Goal: Task Accomplishment & Management: Manage account settings

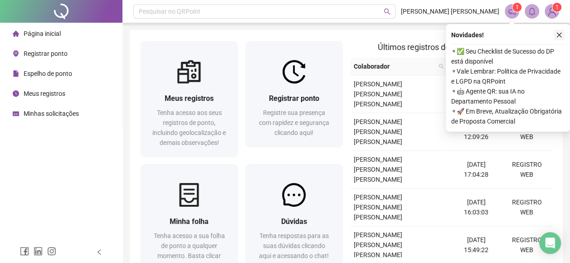
click at [556, 31] on button "button" at bounding box center [559, 34] width 11 height 11
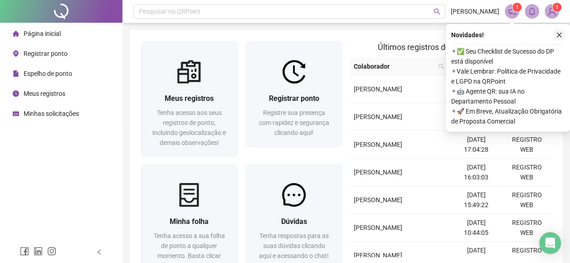
click at [559, 35] on icon "close" at bounding box center [559, 35] width 5 height 5
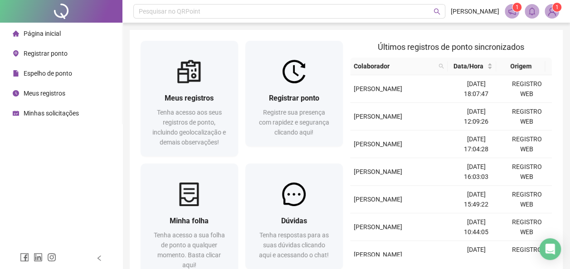
click at [56, 92] on span "Meus registros" at bounding box center [45, 93] width 42 height 7
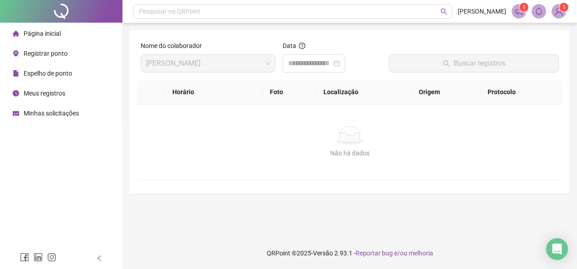
click at [49, 73] on span "Espelho de ponto" at bounding box center [48, 73] width 49 height 7
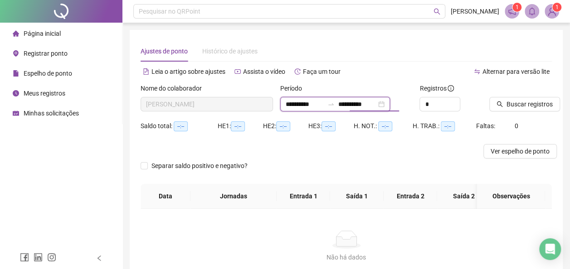
click at [360, 103] on input "**********" at bounding box center [357, 104] width 38 height 10
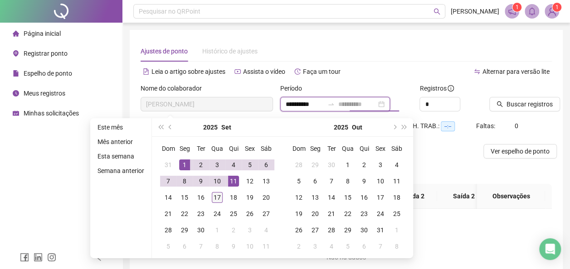
type input "**********"
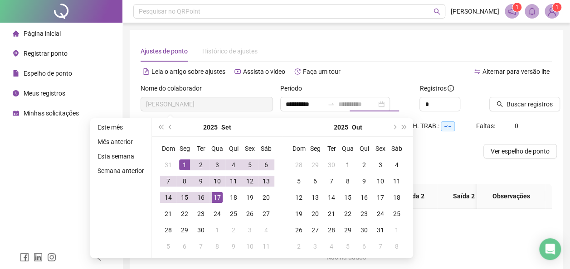
click at [215, 196] on div "17" at bounding box center [217, 197] width 11 height 11
type input "**********"
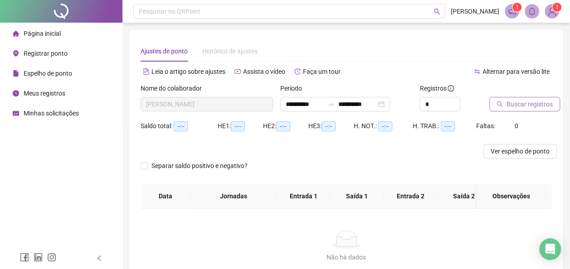
click at [515, 100] on span "Buscar registros" at bounding box center [530, 104] width 46 height 10
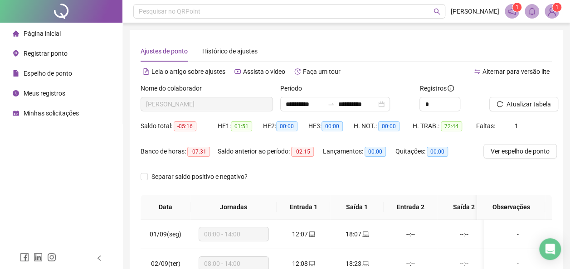
click at [57, 68] on div "Espelho de ponto" at bounding box center [42, 73] width 59 height 18
click at [53, 52] on span "Registrar ponto" at bounding box center [46, 53] width 44 height 7
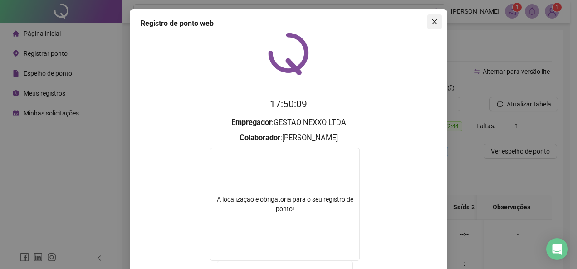
click at [431, 22] on icon "close" at bounding box center [434, 21] width 7 height 7
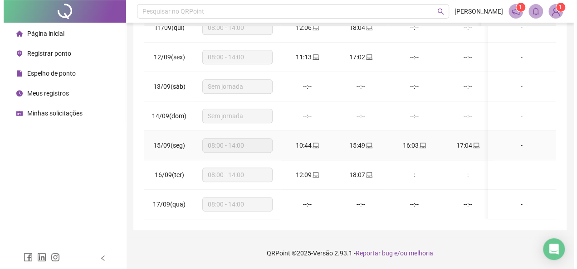
scroll to position [312, 0]
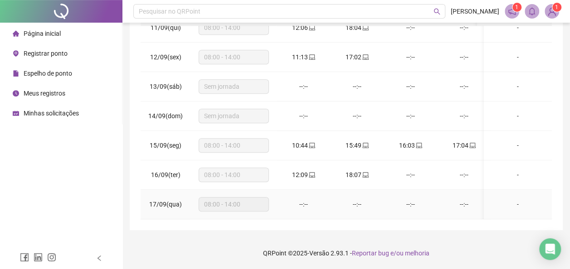
click at [299, 200] on div "--:--" at bounding box center [303, 205] width 39 height 10
click at [41, 72] on span "Espelho de ponto" at bounding box center [48, 73] width 49 height 7
click at [55, 56] on span "Registrar ponto" at bounding box center [46, 53] width 44 height 7
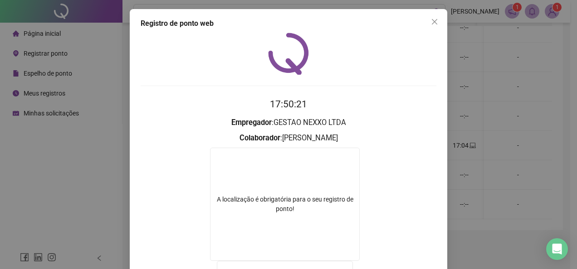
click at [435, 12] on div "Registro de ponto web 17:50:21 Empregador : GESTAO NEXXO LTDA Colaborador : [PE…" at bounding box center [288, 218] width 317 height 418
click at [432, 19] on icon "close" at bounding box center [434, 21] width 7 height 7
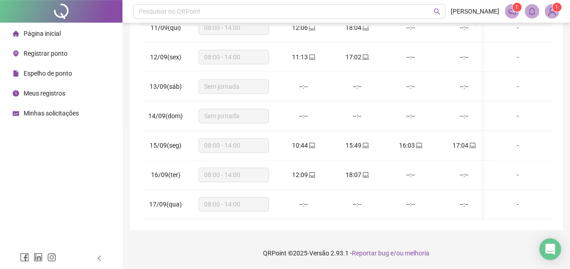
click at [62, 52] on span "Registrar ponto" at bounding box center [46, 53] width 44 height 7
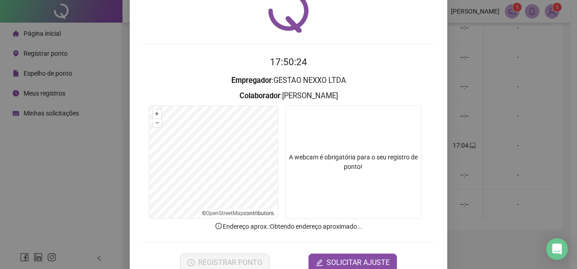
scroll to position [64, 0]
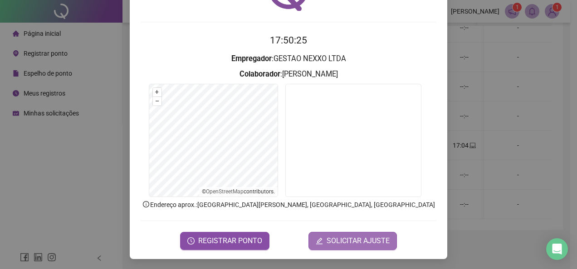
click at [338, 239] on span "SOLICITAR AJUSTE" at bounding box center [358, 241] width 63 height 11
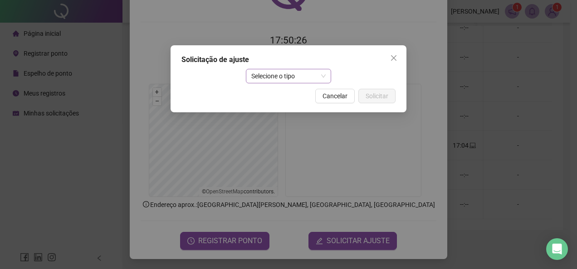
click at [289, 80] on span "Selecione o tipo" at bounding box center [288, 76] width 75 height 14
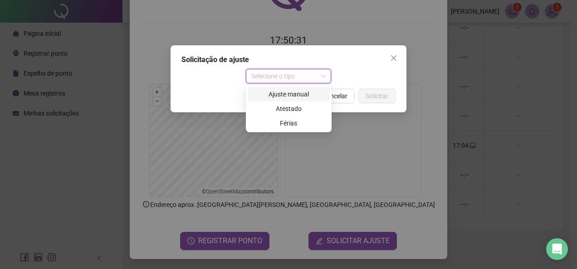
click at [290, 94] on div "Ajuste manual" at bounding box center [288, 94] width 71 height 10
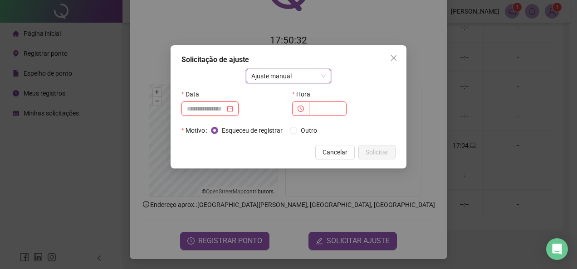
click at [225, 106] on input at bounding box center [206, 109] width 38 height 10
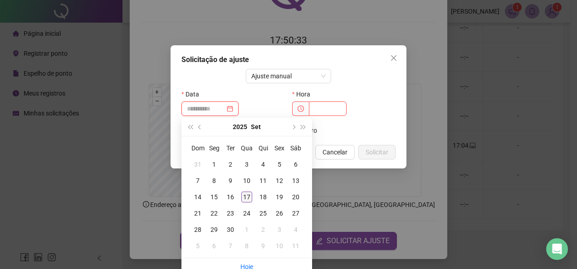
type input "**********"
click at [250, 197] on div "17" at bounding box center [246, 197] width 11 height 11
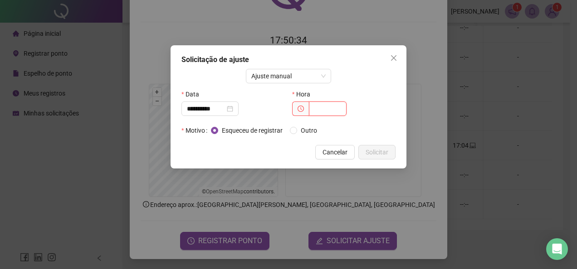
click at [331, 103] on input "text" at bounding box center [328, 109] width 38 height 15
type input "*****"
click at [370, 92] on div "Hora" at bounding box center [343, 94] width 103 height 15
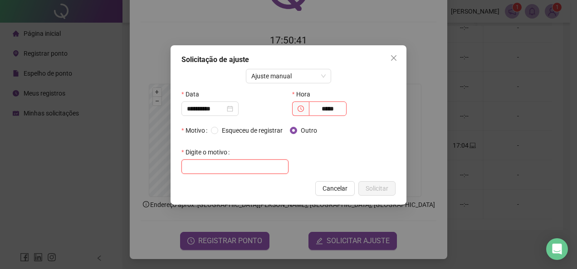
click at [244, 170] on input "text" at bounding box center [234, 167] width 107 height 15
type input "*"
type input "**********"
click at [366, 186] on span "Solicitar" at bounding box center [377, 189] width 23 height 10
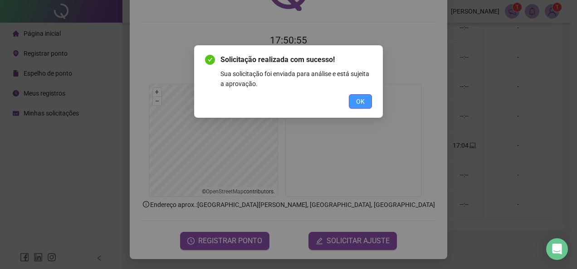
drag, startPoint x: 369, startPoint y: 113, endPoint x: 365, endPoint y: 100, distance: 13.2
click at [368, 112] on div "Solicitação realizada com sucesso! Sua solicitação foi enviada para análise e e…" at bounding box center [288, 81] width 189 height 73
click at [365, 100] on button "OK" at bounding box center [360, 101] width 23 height 15
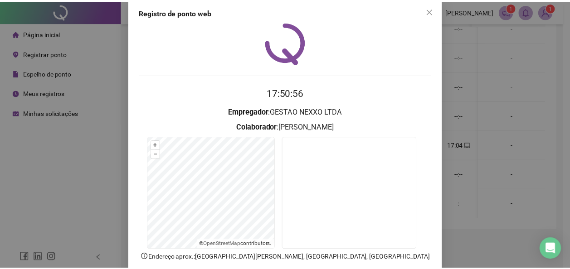
scroll to position [0, 0]
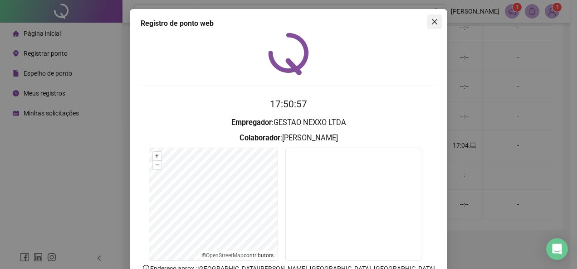
click at [433, 20] on icon "close" at bounding box center [434, 21] width 5 height 5
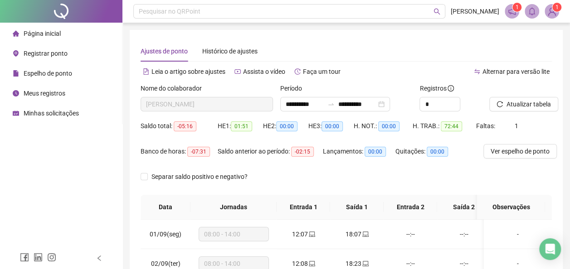
click at [54, 52] on span "Registrar ponto" at bounding box center [46, 53] width 44 height 7
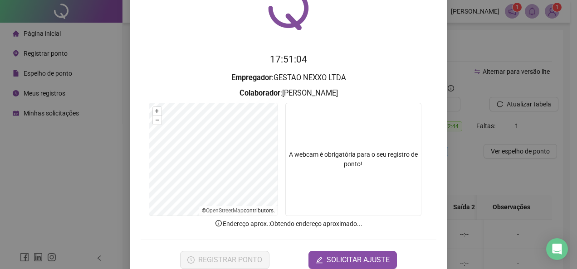
scroll to position [64, 0]
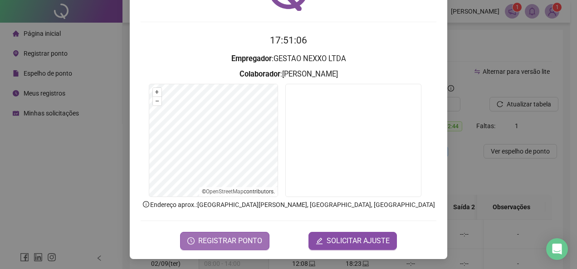
click at [225, 242] on span "REGISTRAR PONTO" at bounding box center [230, 241] width 64 height 11
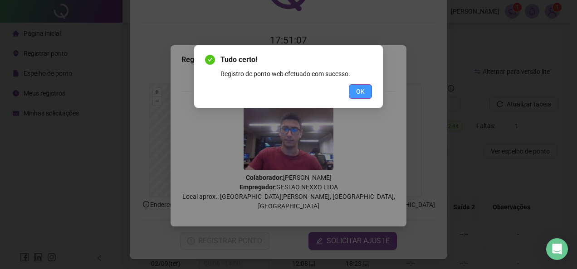
click at [368, 94] on button "OK" at bounding box center [360, 91] width 23 height 15
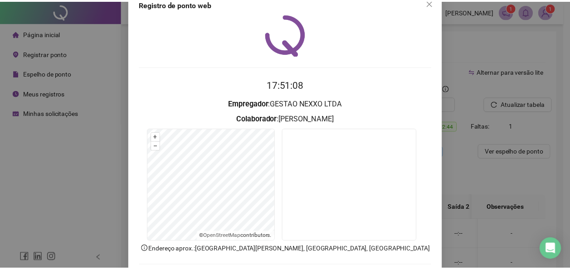
scroll to position [0, 0]
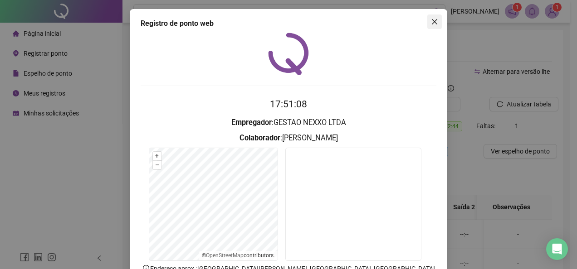
click at [433, 16] on button "Close" at bounding box center [434, 22] width 15 height 15
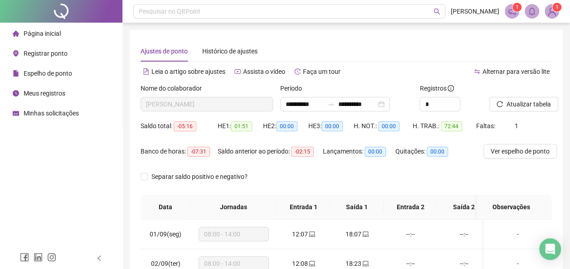
click at [63, 94] on span "Meus registros" at bounding box center [45, 93] width 42 height 7
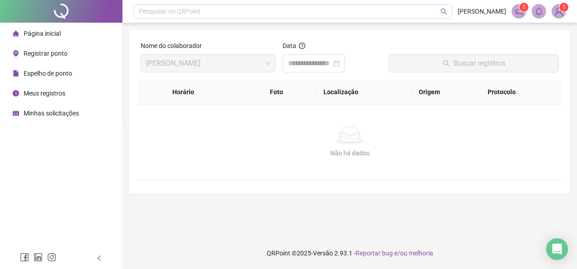
click at [63, 73] on span "Espelho de ponto" at bounding box center [48, 73] width 49 height 7
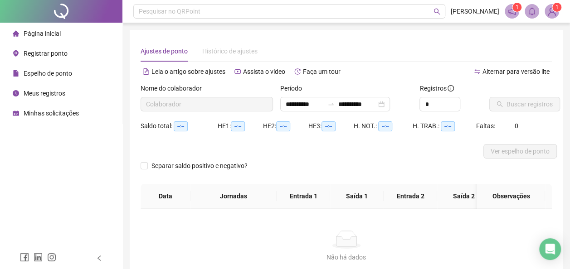
type input "**********"
click at [44, 40] on div "Página inicial" at bounding box center [37, 33] width 48 height 18
